Goal: Transaction & Acquisition: Purchase product/service

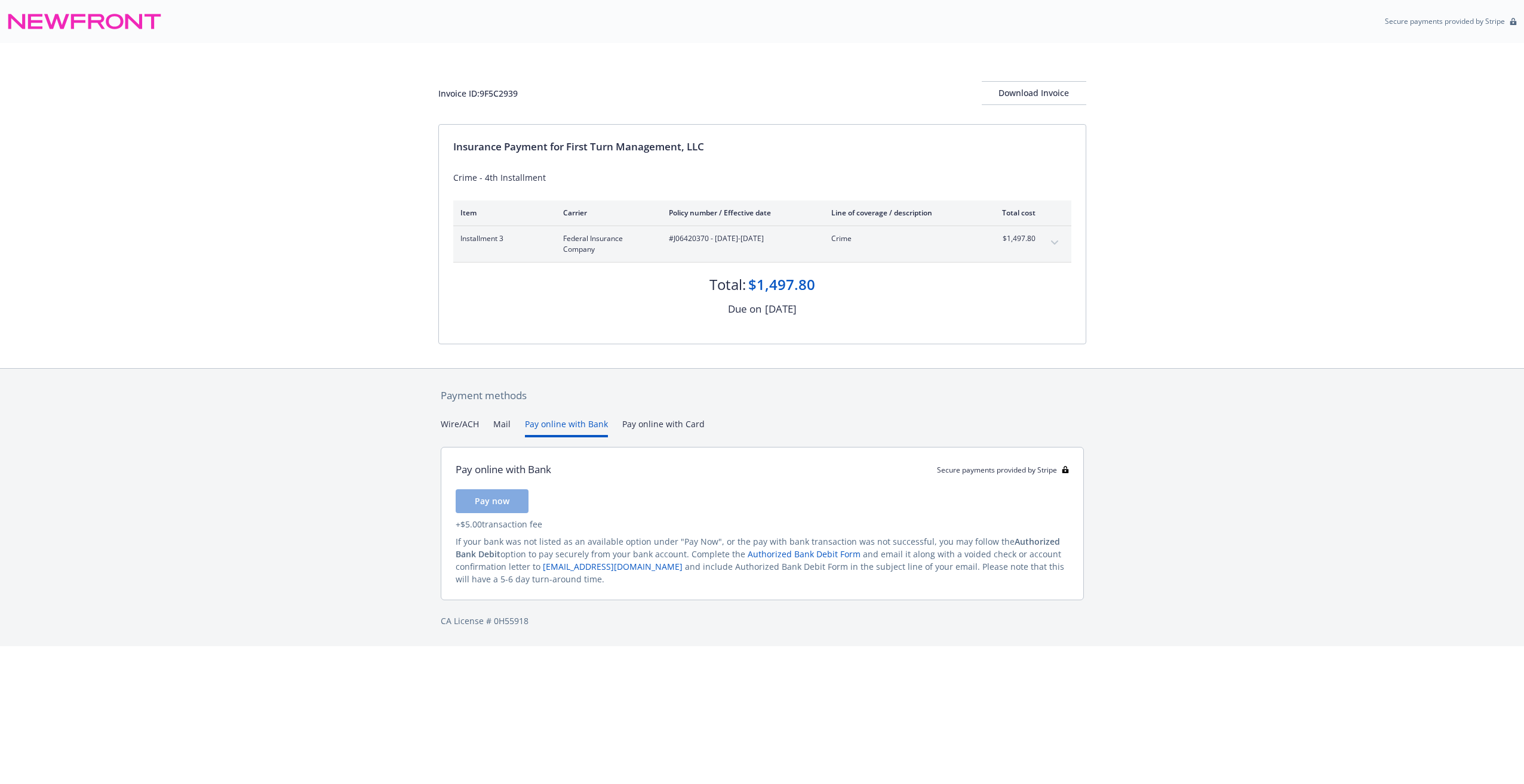
click at [557, 418] on button "Pay online with Bank" at bounding box center [566, 428] width 83 height 20
click at [635, 423] on button "Pay online with Card" at bounding box center [664, 428] width 83 height 20
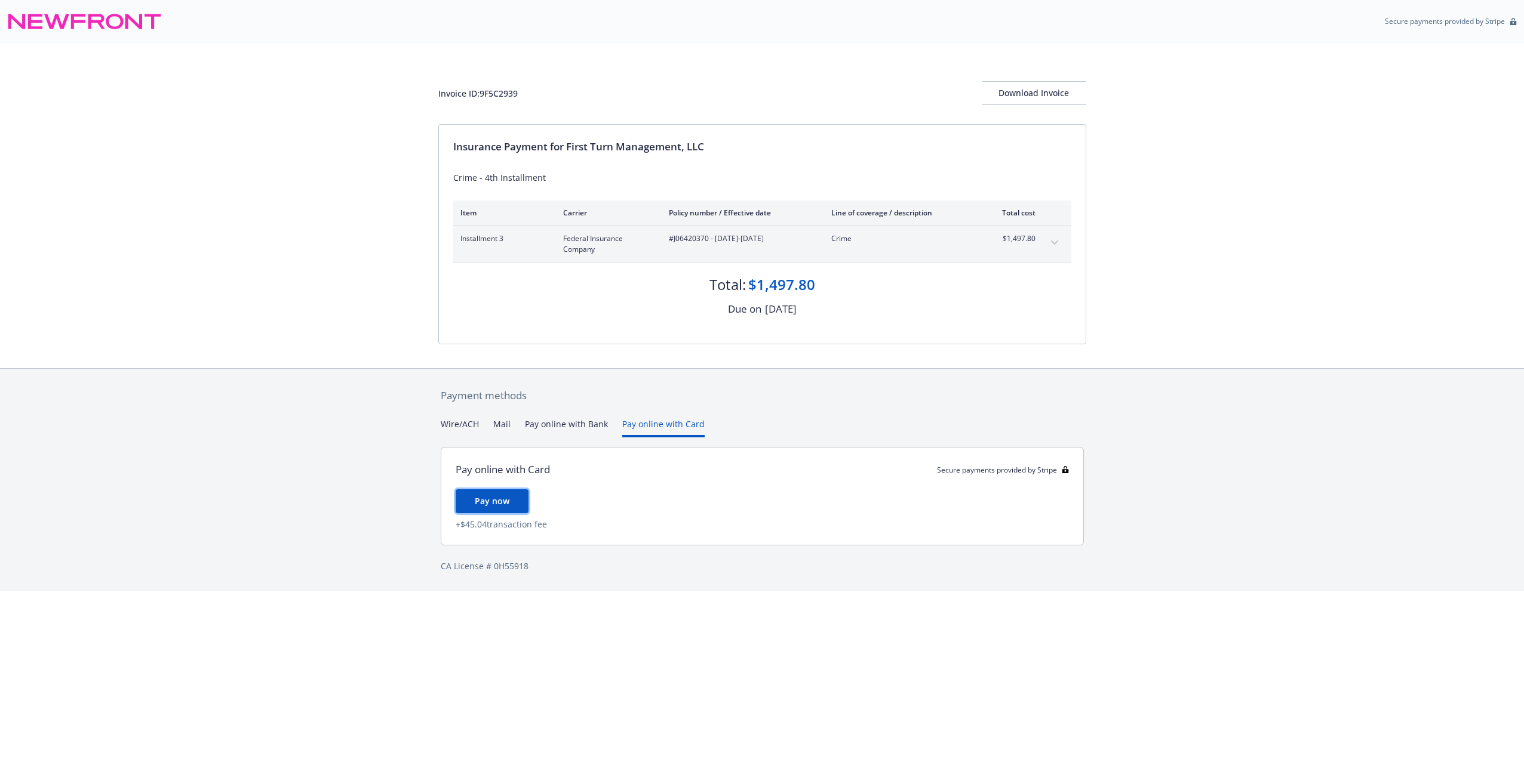
click at [504, 496] on span "Pay now" at bounding box center [492, 501] width 34 height 11
